Goal: Information Seeking & Learning: Learn about a topic

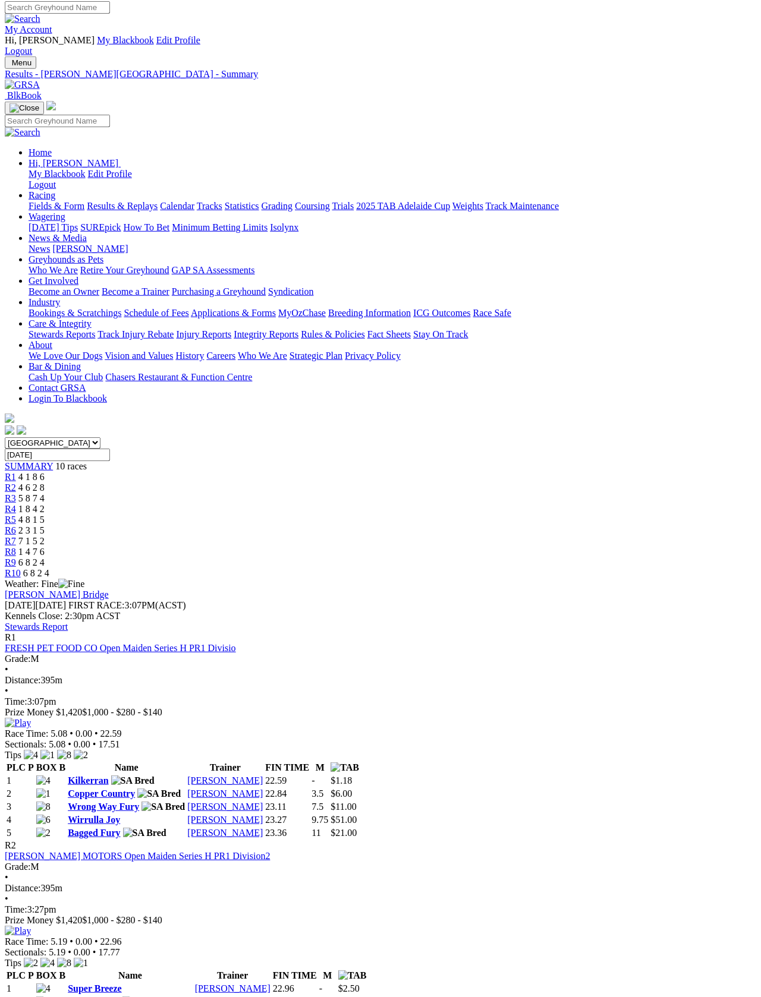
scroll to position [4, 0]
click at [149, 201] on link "Results & Replays" at bounding box center [122, 206] width 71 height 10
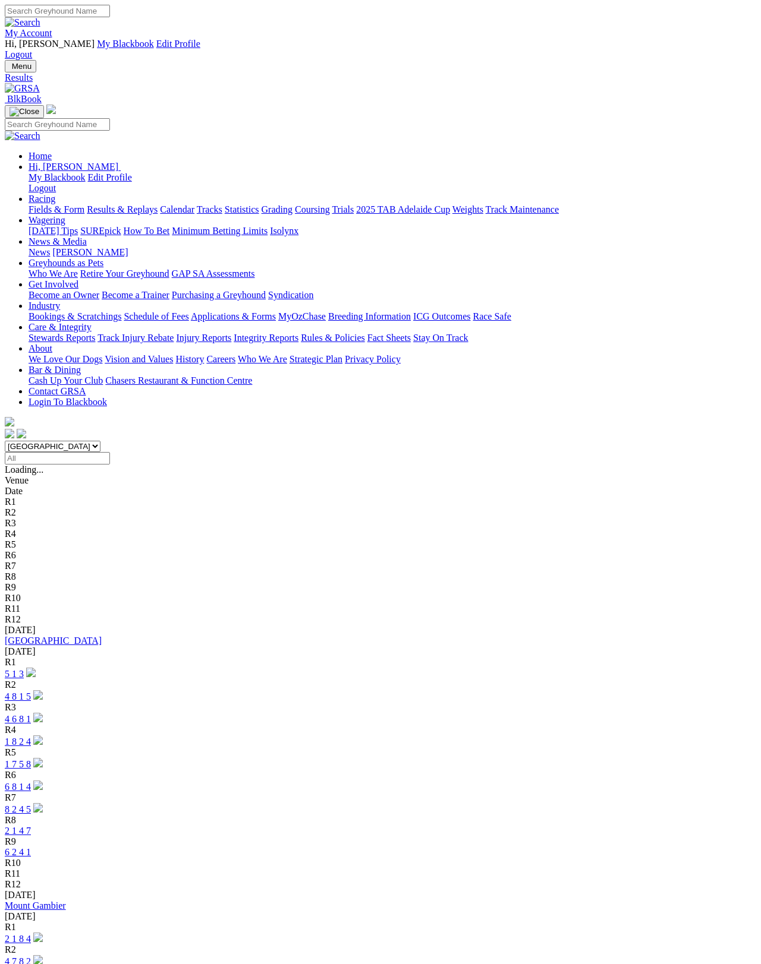
scroll to position [5, 0]
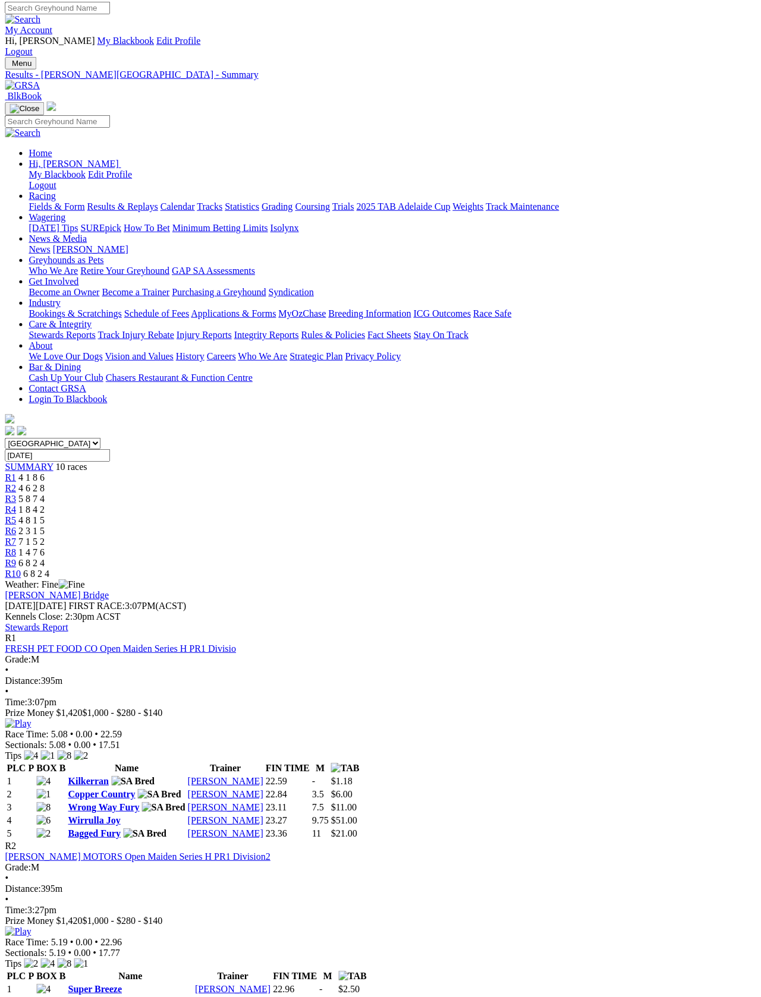
scroll to position [4, 2]
click at [48, 201] on link "Fields & Form" at bounding box center [57, 206] width 56 height 10
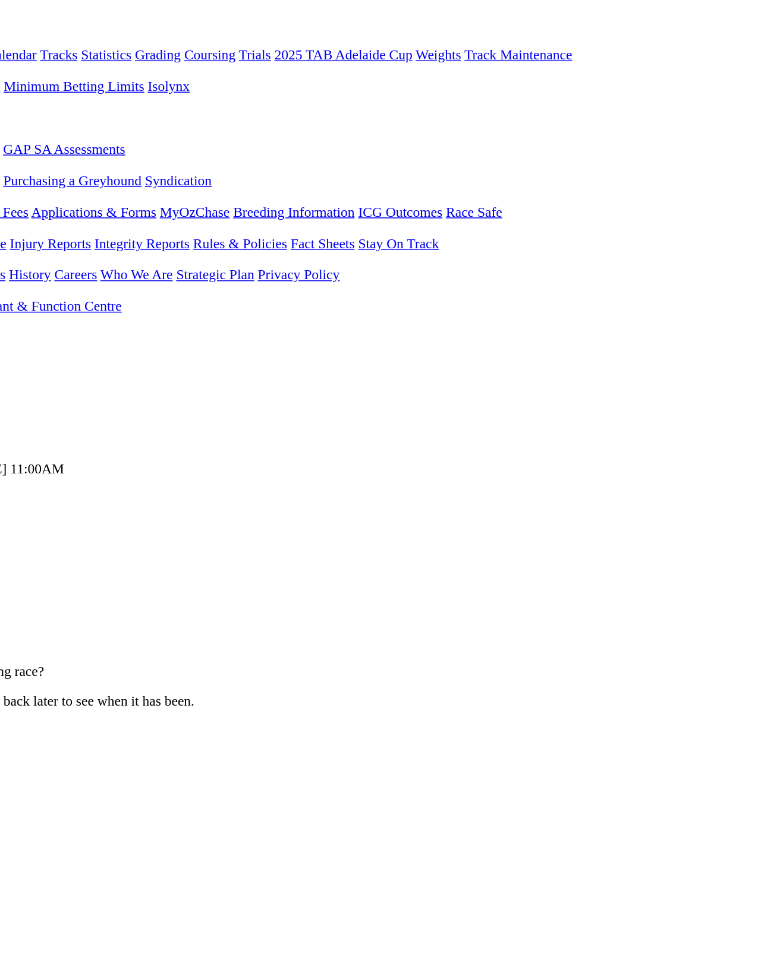
click at [26, 604] on link "F" at bounding box center [23, 609] width 5 height 10
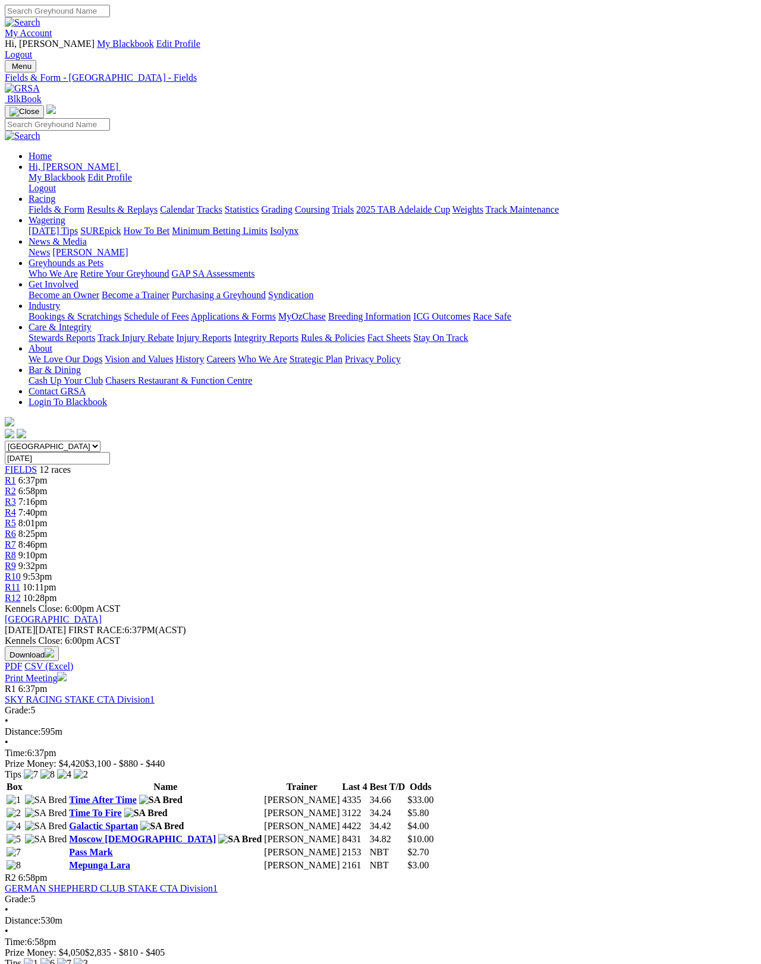
scroll to position [22, 0]
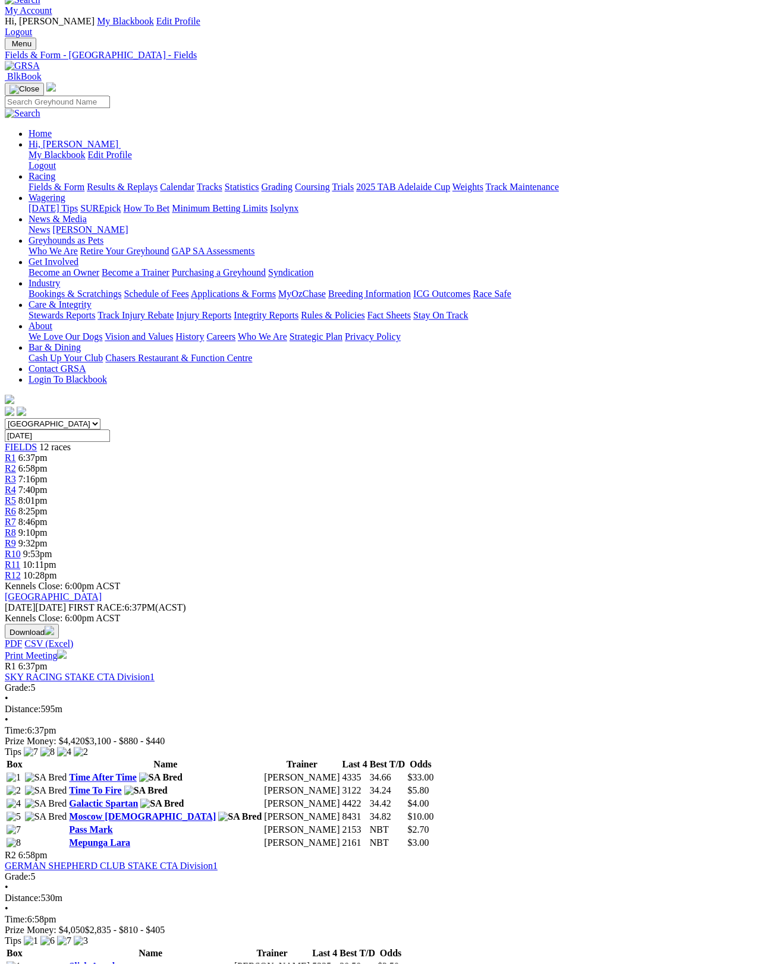
click at [67, 651] on link "Print Meeting" at bounding box center [36, 656] width 62 height 10
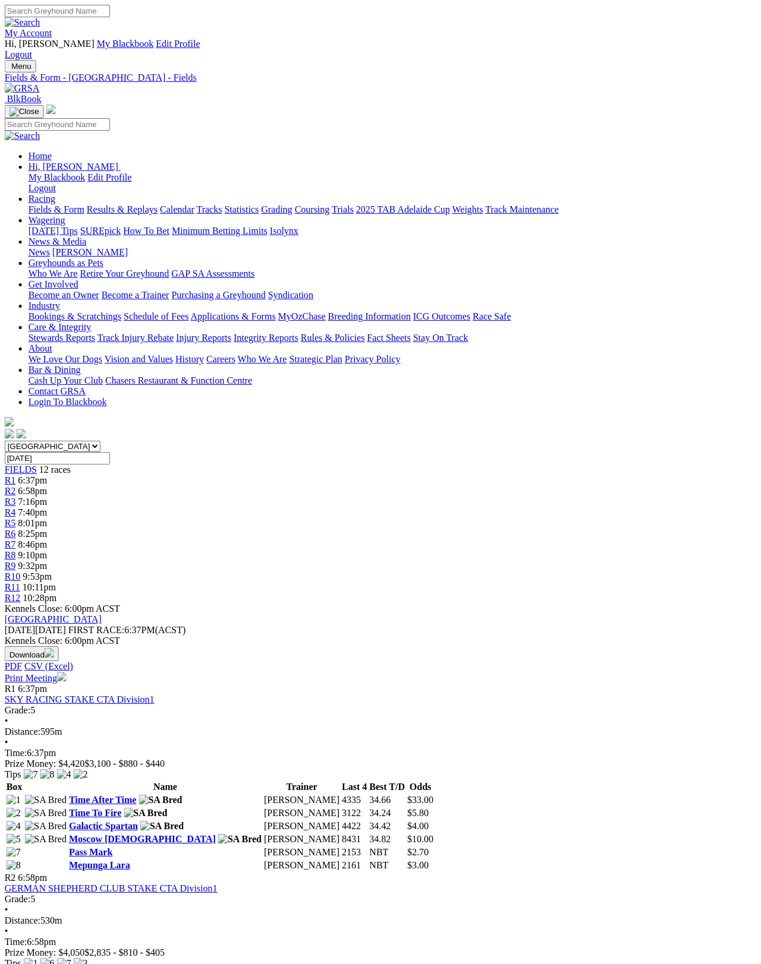
scroll to position [0, 0]
